Goal: Navigation & Orientation: Find specific page/section

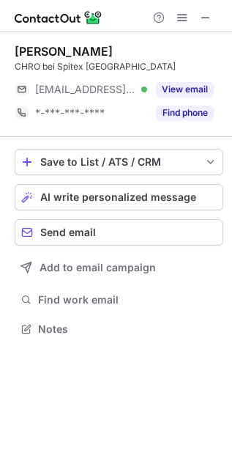
scroll to position [319, 232]
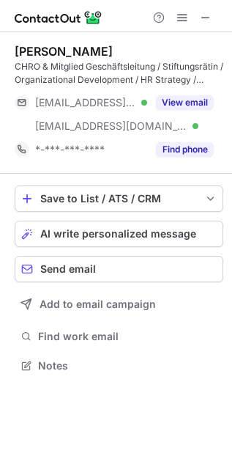
scroll to position [355, 232]
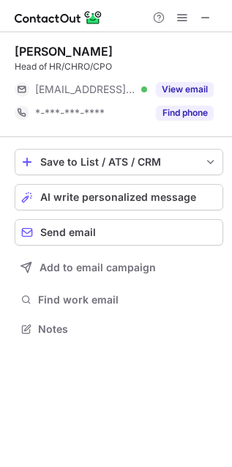
scroll to position [319, 232]
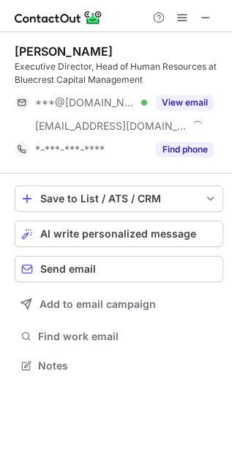
scroll to position [355, 232]
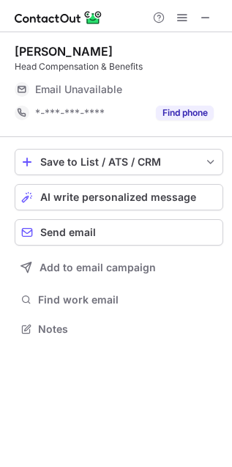
scroll to position [324, 232]
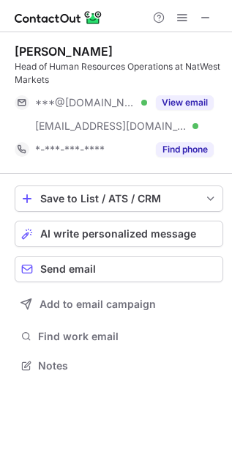
scroll to position [355, 232]
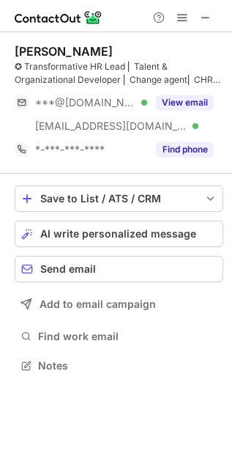
scroll to position [355, 232]
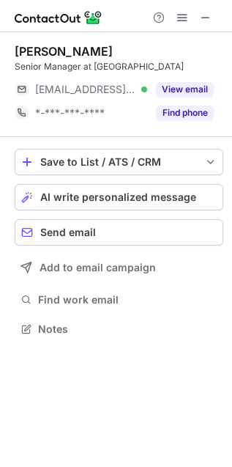
scroll to position [319, 232]
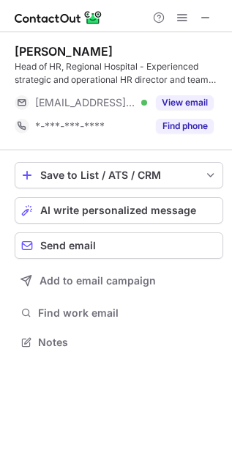
scroll to position [331, 232]
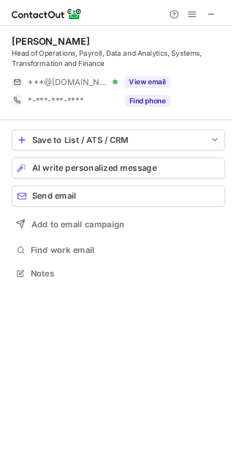
scroll to position [331, 232]
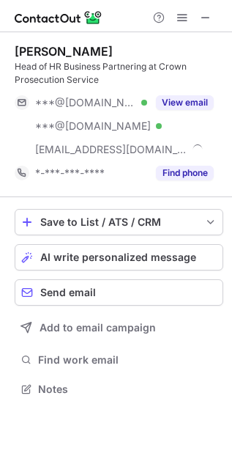
scroll to position [378, 232]
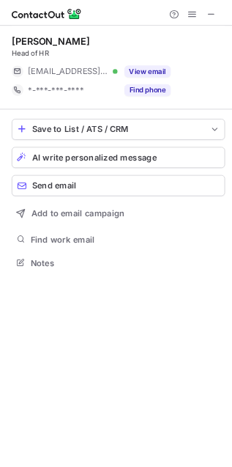
scroll to position [319, 232]
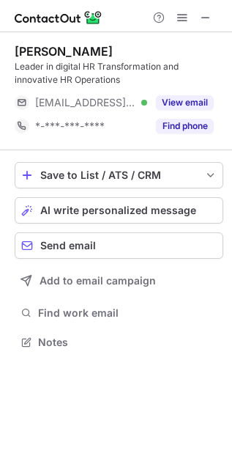
scroll to position [331, 232]
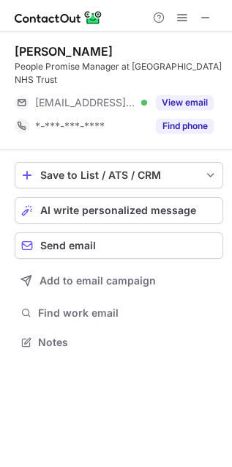
scroll to position [331, 232]
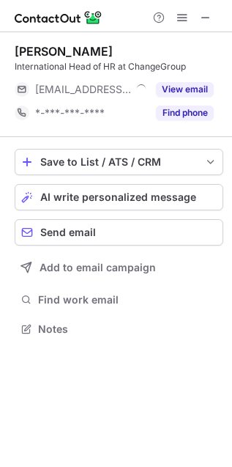
scroll to position [319, 232]
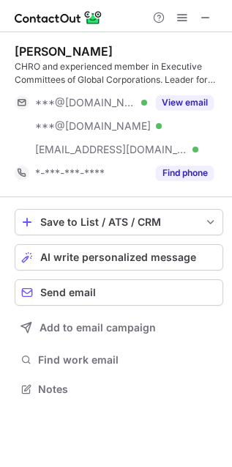
scroll to position [378, 232]
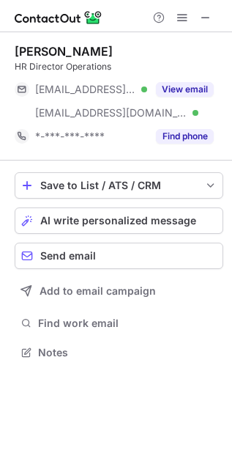
scroll to position [342, 232]
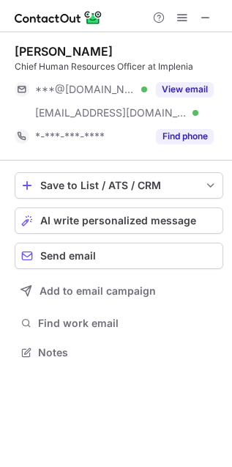
scroll to position [342, 232]
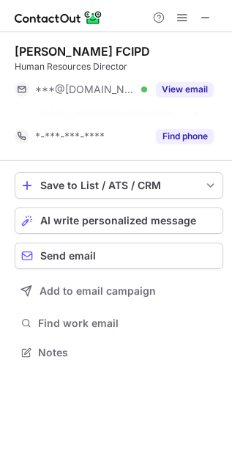
scroll to position [319, 232]
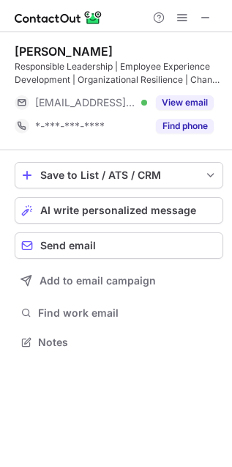
scroll to position [331, 232]
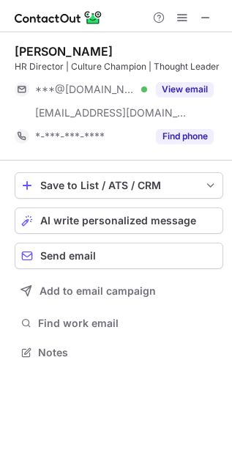
scroll to position [342, 232]
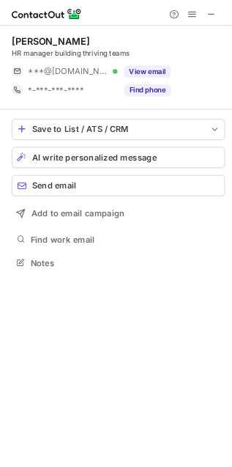
scroll to position [319, 232]
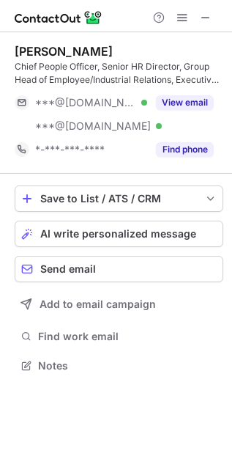
scroll to position [355, 232]
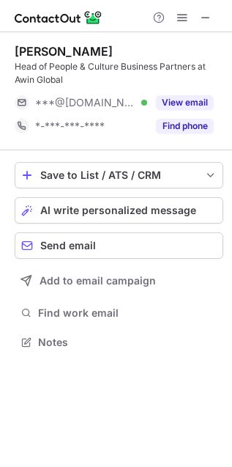
scroll to position [331, 232]
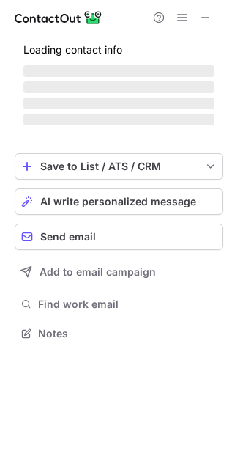
scroll to position [319, 232]
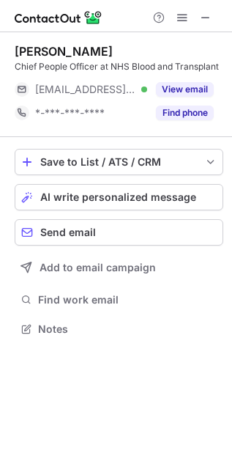
scroll to position [319, 232]
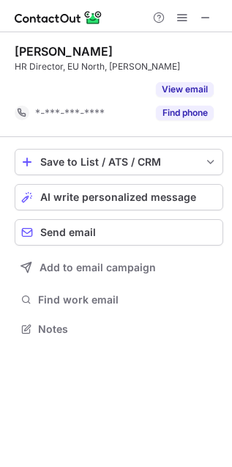
scroll to position [6, 7]
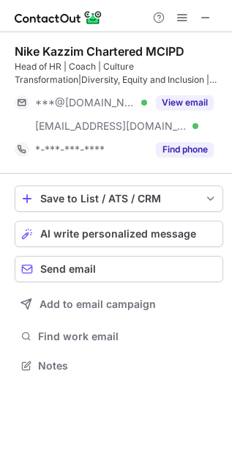
scroll to position [355, 232]
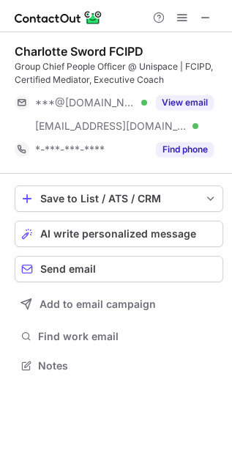
scroll to position [355, 232]
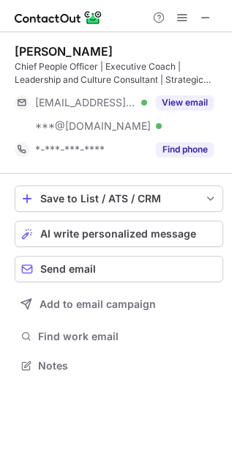
scroll to position [355, 232]
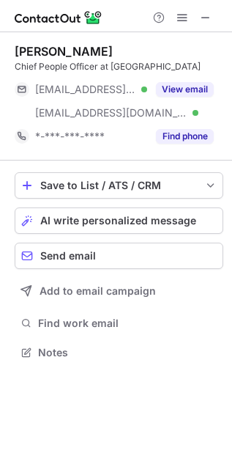
scroll to position [342, 232]
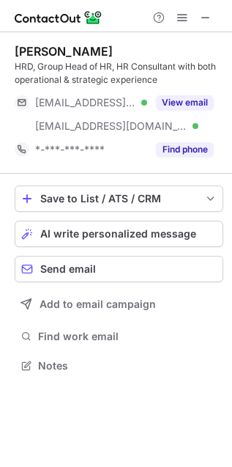
scroll to position [355, 232]
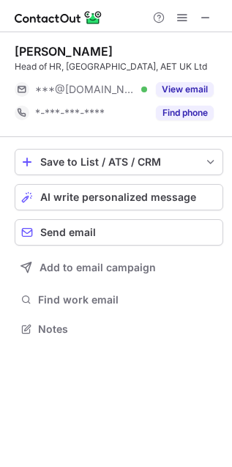
scroll to position [319, 232]
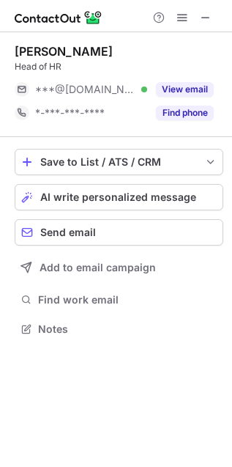
scroll to position [319, 232]
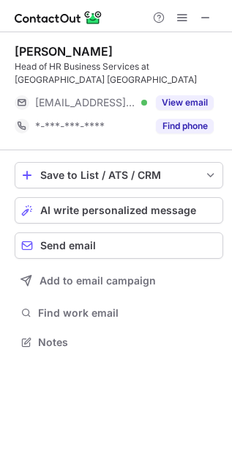
scroll to position [319, 232]
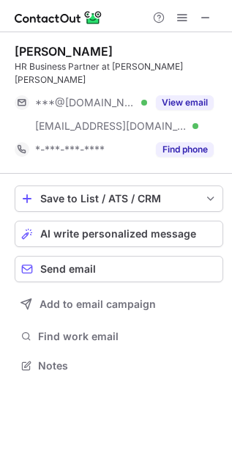
scroll to position [342, 232]
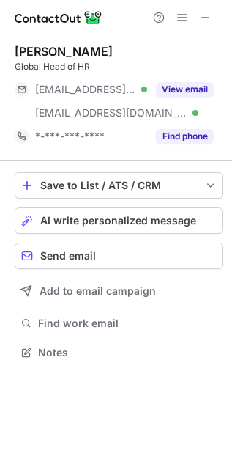
scroll to position [342, 232]
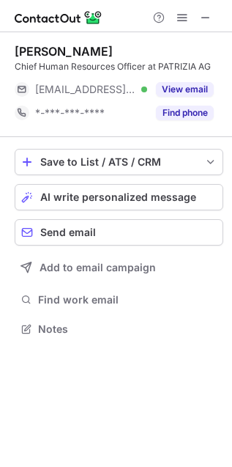
scroll to position [319, 232]
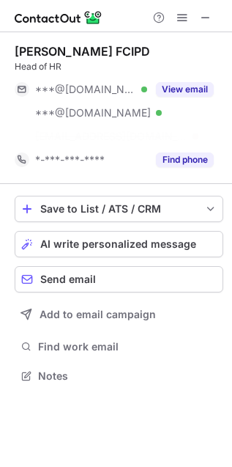
scroll to position [342, 232]
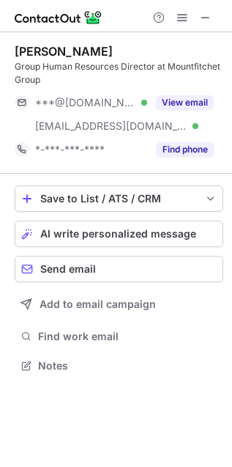
scroll to position [355, 232]
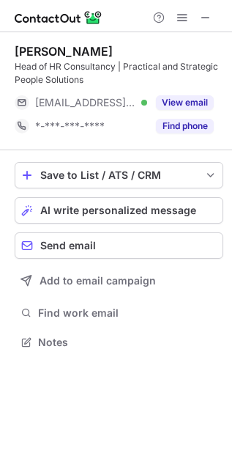
scroll to position [331, 232]
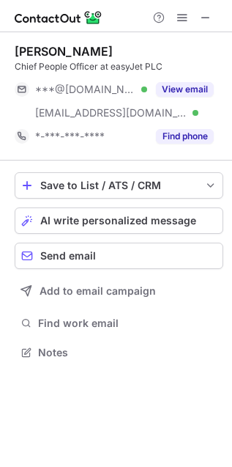
scroll to position [342, 232]
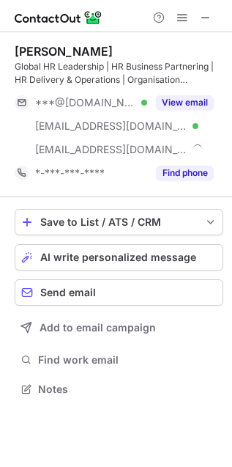
scroll to position [378, 232]
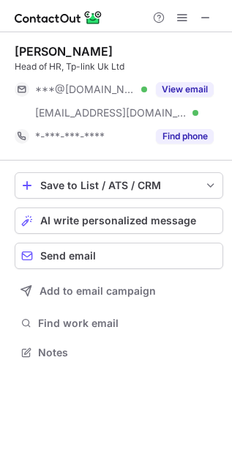
scroll to position [342, 232]
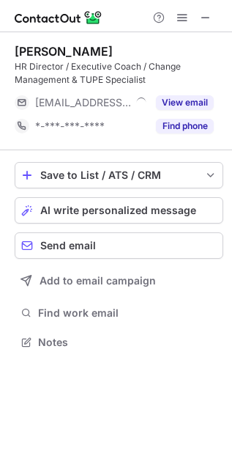
scroll to position [331, 232]
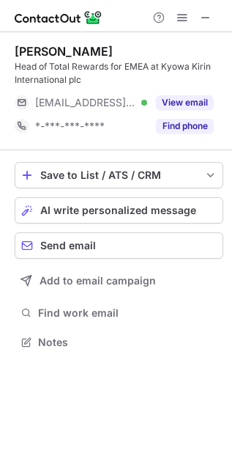
scroll to position [331, 232]
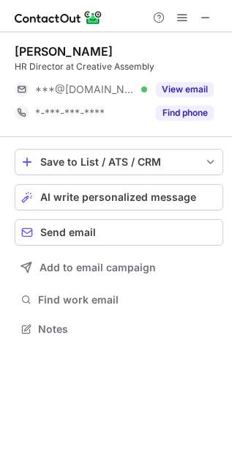
scroll to position [319, 232]
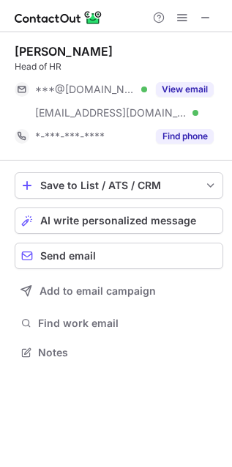
scroll to position [342, 232]
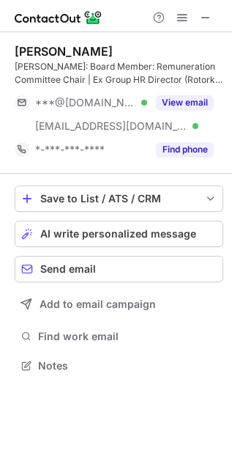
scroll to position [355, 232]
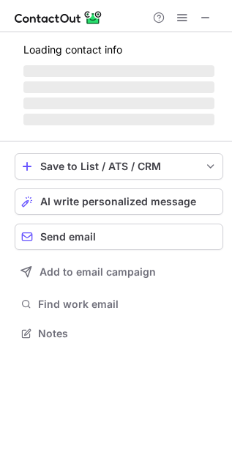
scroll to position [319, 232]
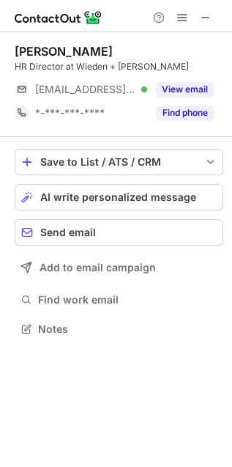
scroll to position [319, 232]
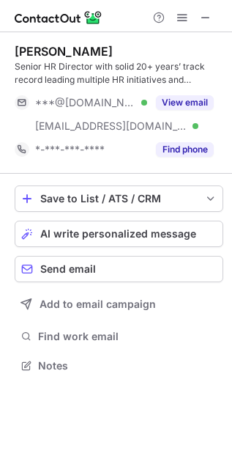
scroll to position [355, 232]
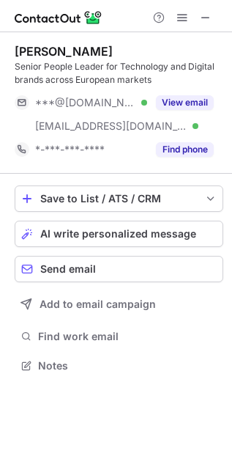
scroll to position [355, 232]
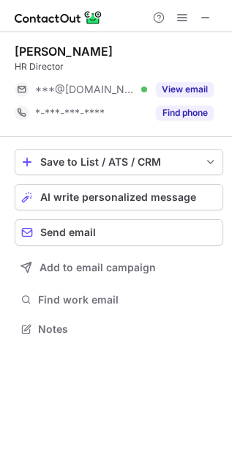
scroll to position [319, 232]
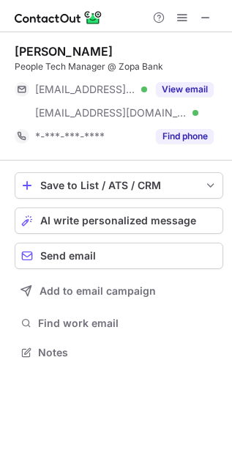
scroll to position [342, 232]
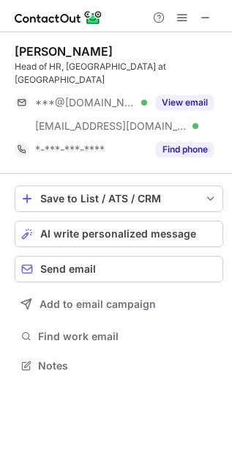
scroll to position [342, 232]
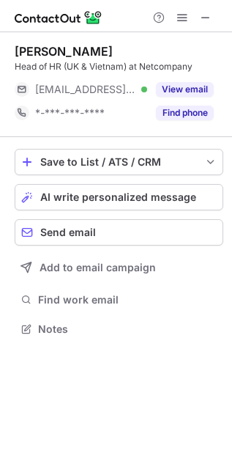
scroll to position [319, 232]
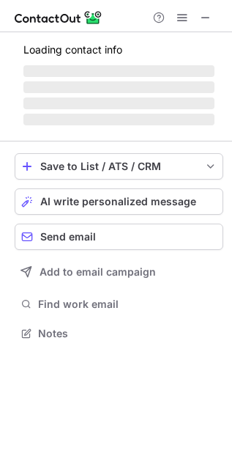
scroll to position [319, 232]
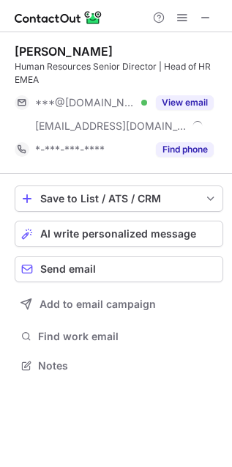
scroll to position [355, 232]
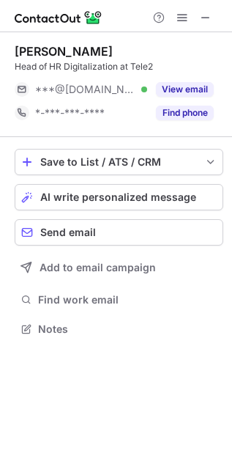
scroll to position [319, 232]
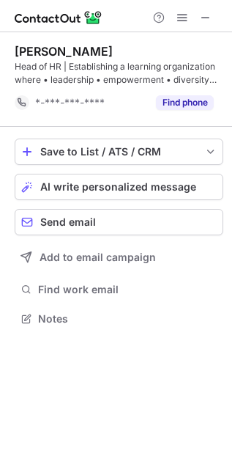
scroll to position [7, 7]
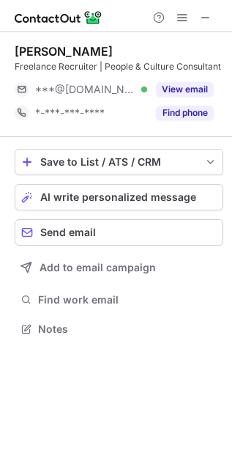
scroll to position [319, 232]
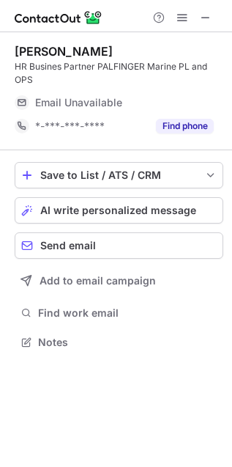
scroll to position [331, 232]
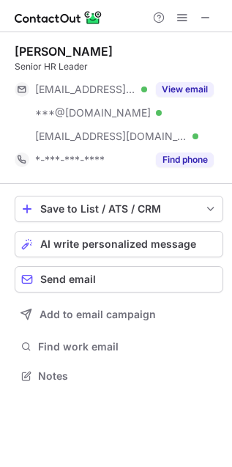
scroll to position [366, 232]
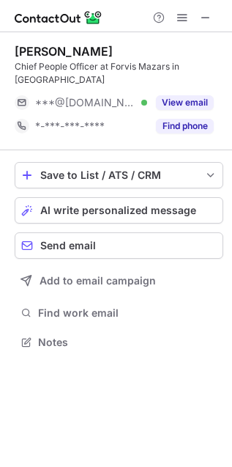
scroll to position [331, 232]
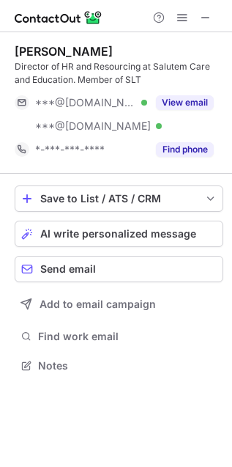
scroll to position [355, 232]
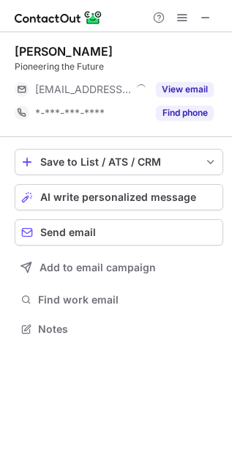
scroll to position [319, 232]
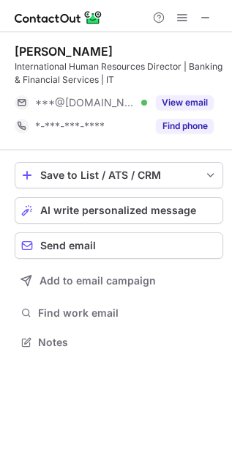
scroll to position [331, 232]
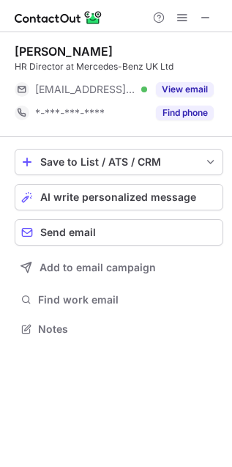
scroll to position [319, 232]
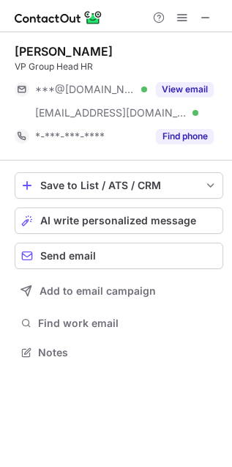
scroll to position [342, 232]
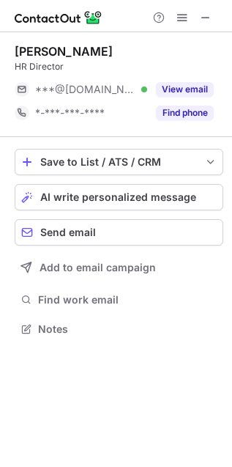
scroll to position [319, 232]
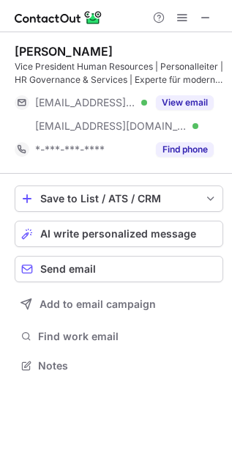
scroll to position [355, 232]
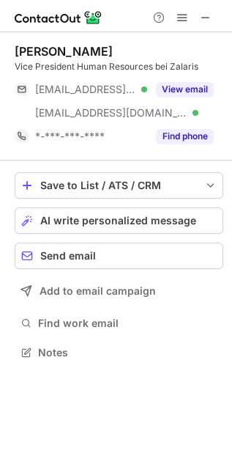
scroll to position [342, 232]
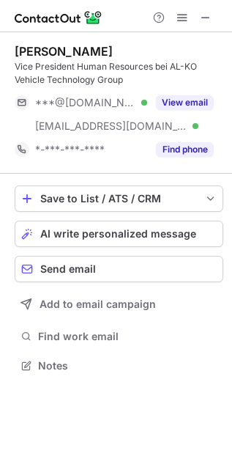
scroll to position [355, 232]
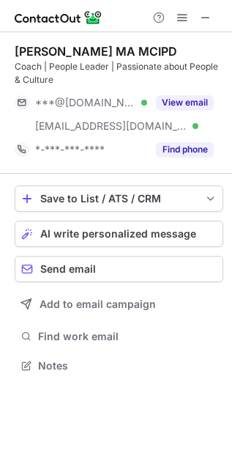
scroll to position [355, 232]
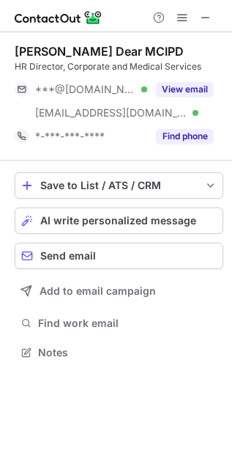
scroll to position [342, 232]
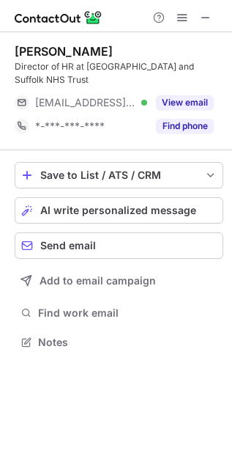
scroll to position [319, 232]
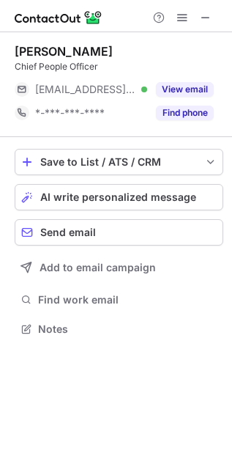
scroll to position [319, 232]
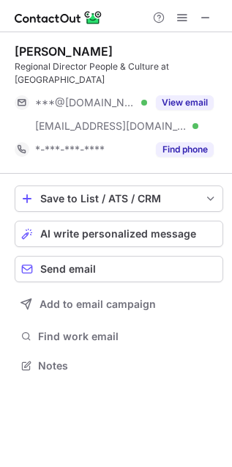
scroll to position [342, 232]
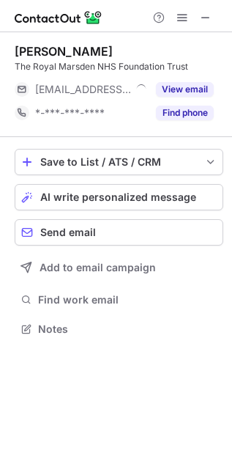
scroll to position [319, 232]
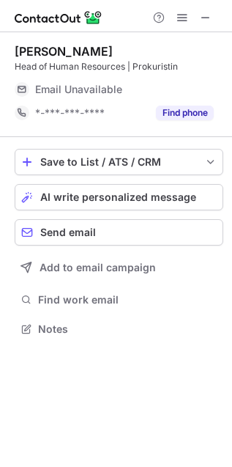
scroll to position [319, 232]
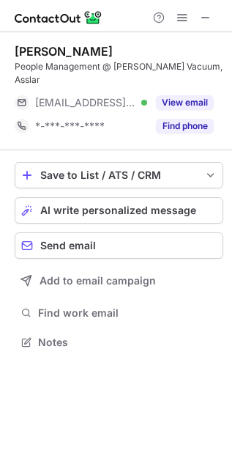
scroll to position [319, 232]
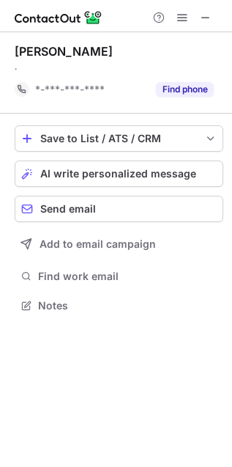
scroll to position [6, 7]
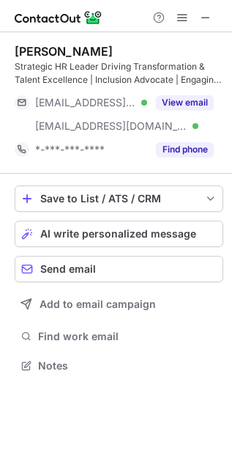
scroll to position [355, 232]
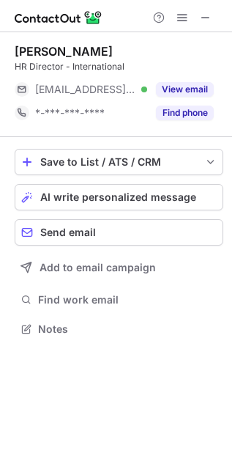
scroll to position [319, 232]
